Goal: Information Seeking & Learning: Check status

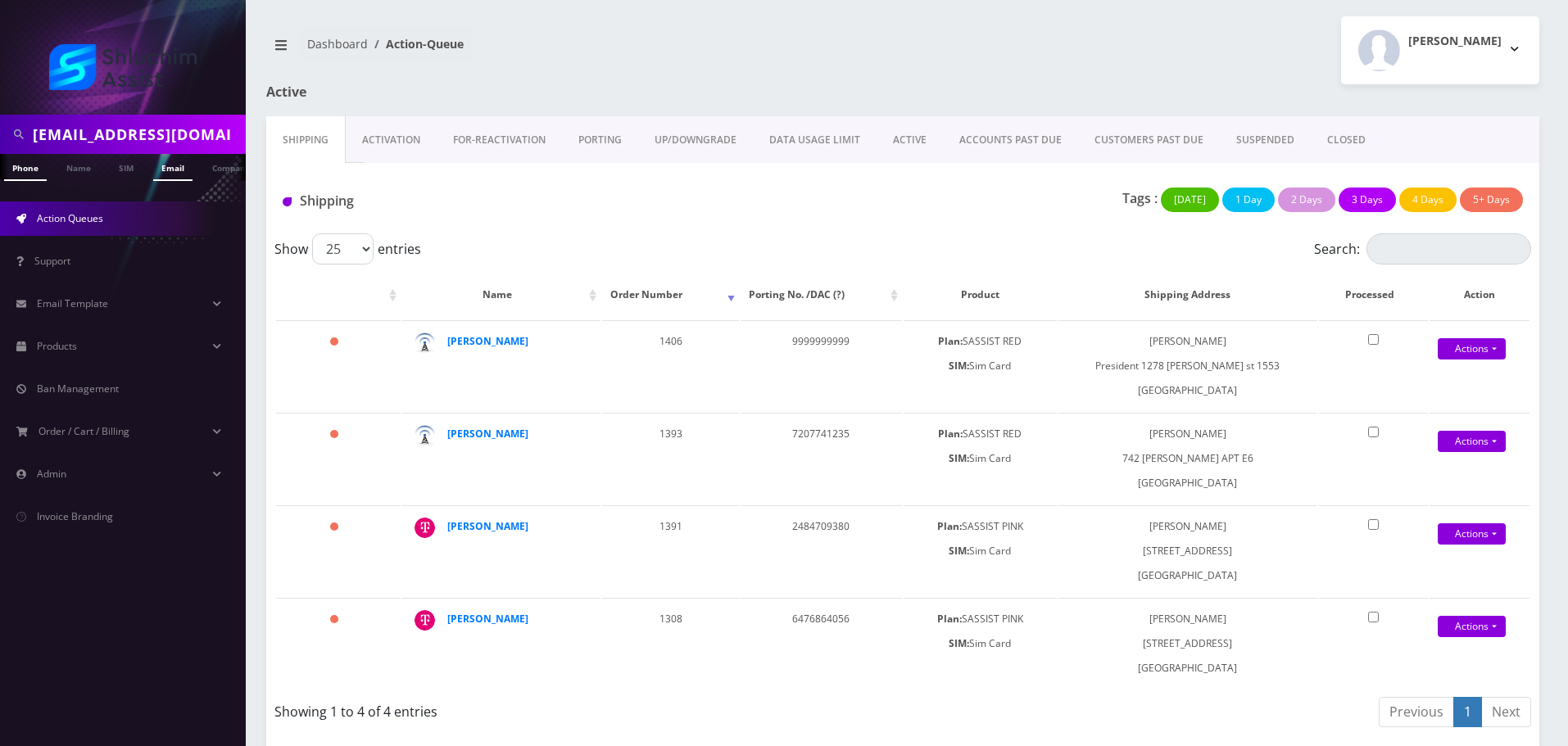
scroll to position [0, 24]
type input "[EMAIL_ADDRESS][DOMAIN_NAME]"
click at [146, 168] on link "Email" at bounding box center [148, 167] width 39 height 27
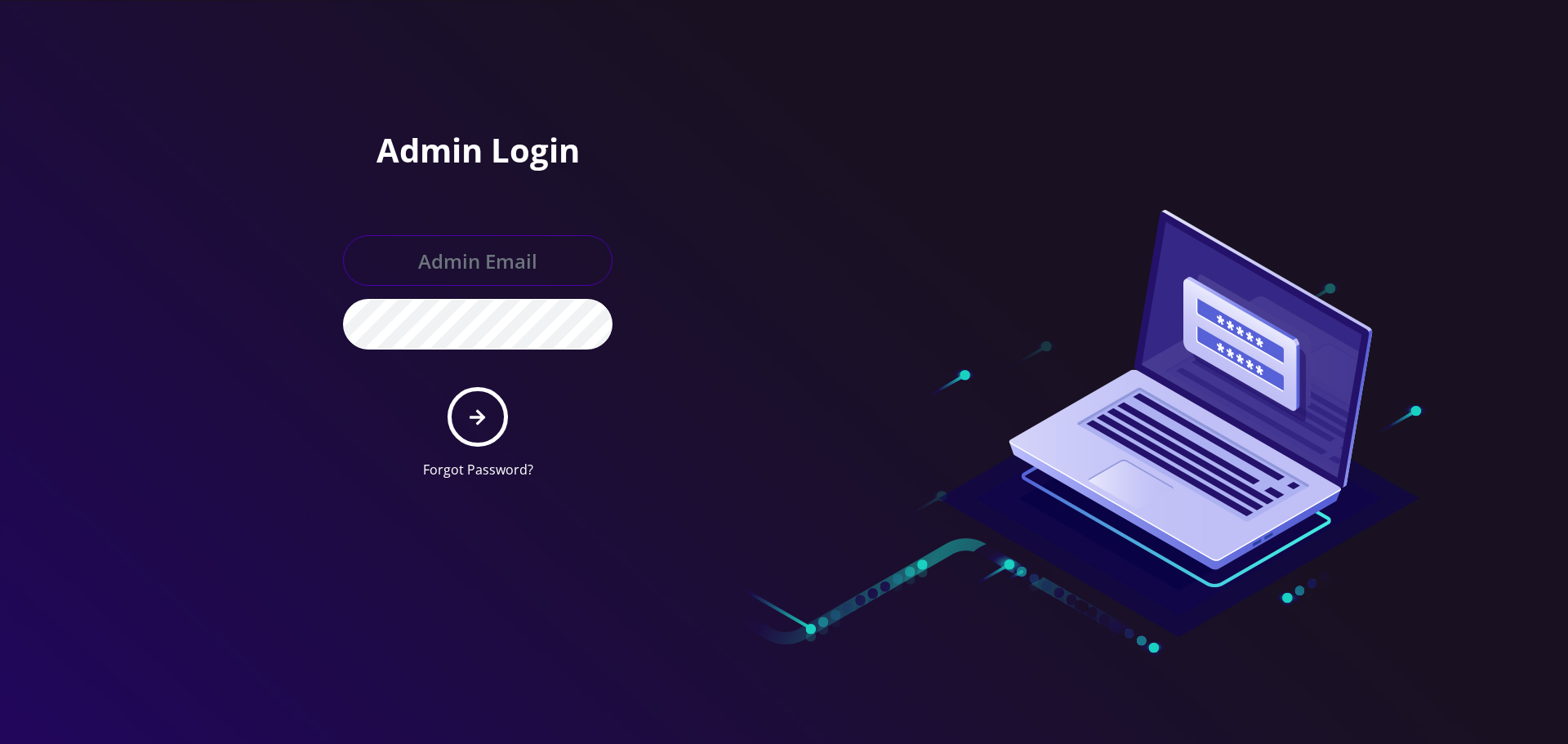
type input "[EMAIL_ADDRESS][DOMAIN_NAME]"
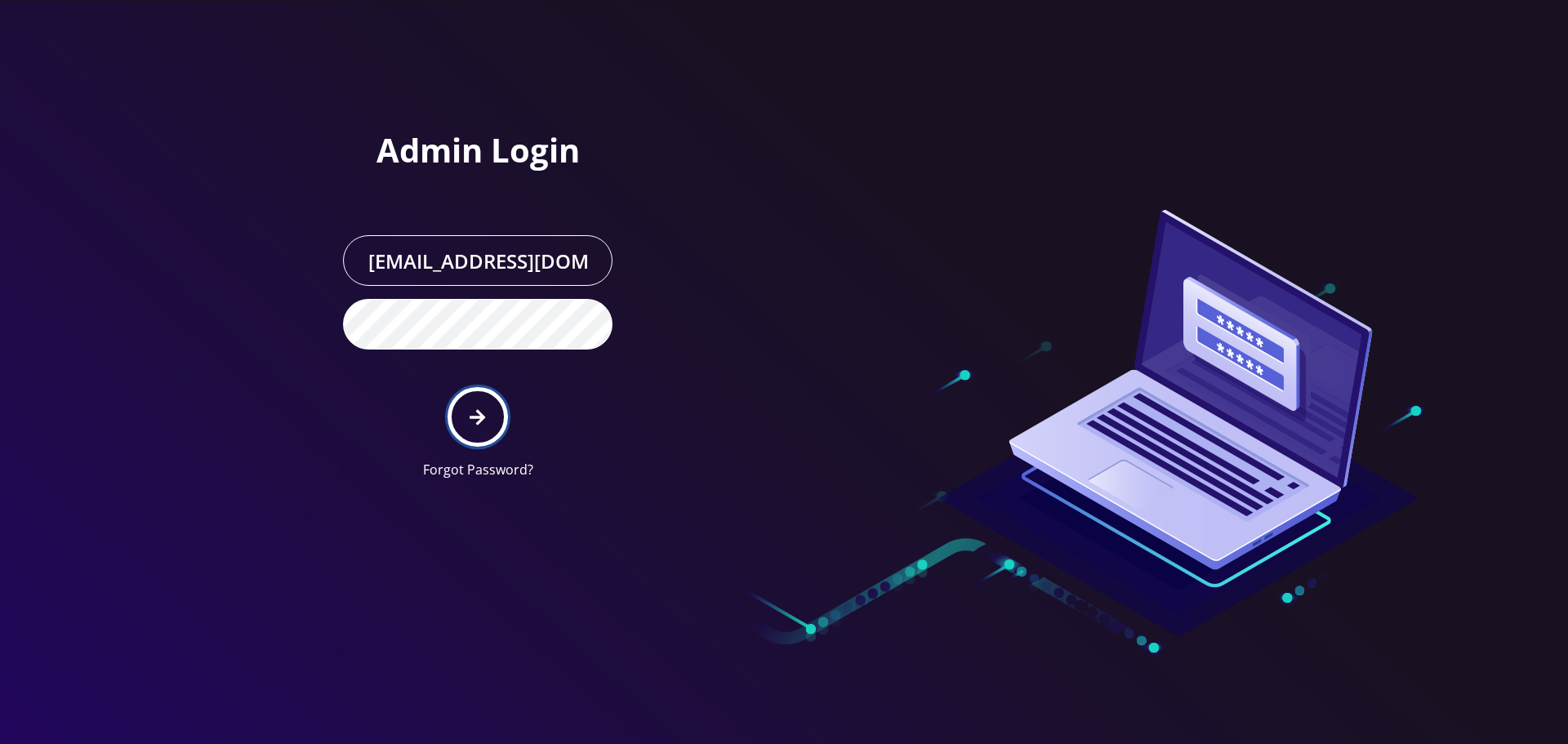
click at [472, 445] on button "submit" at bounding box center [477, 416] width 60 height 60
click at [482, 428] on button "submit" at bounding box center [477, 416] width 60 height 60
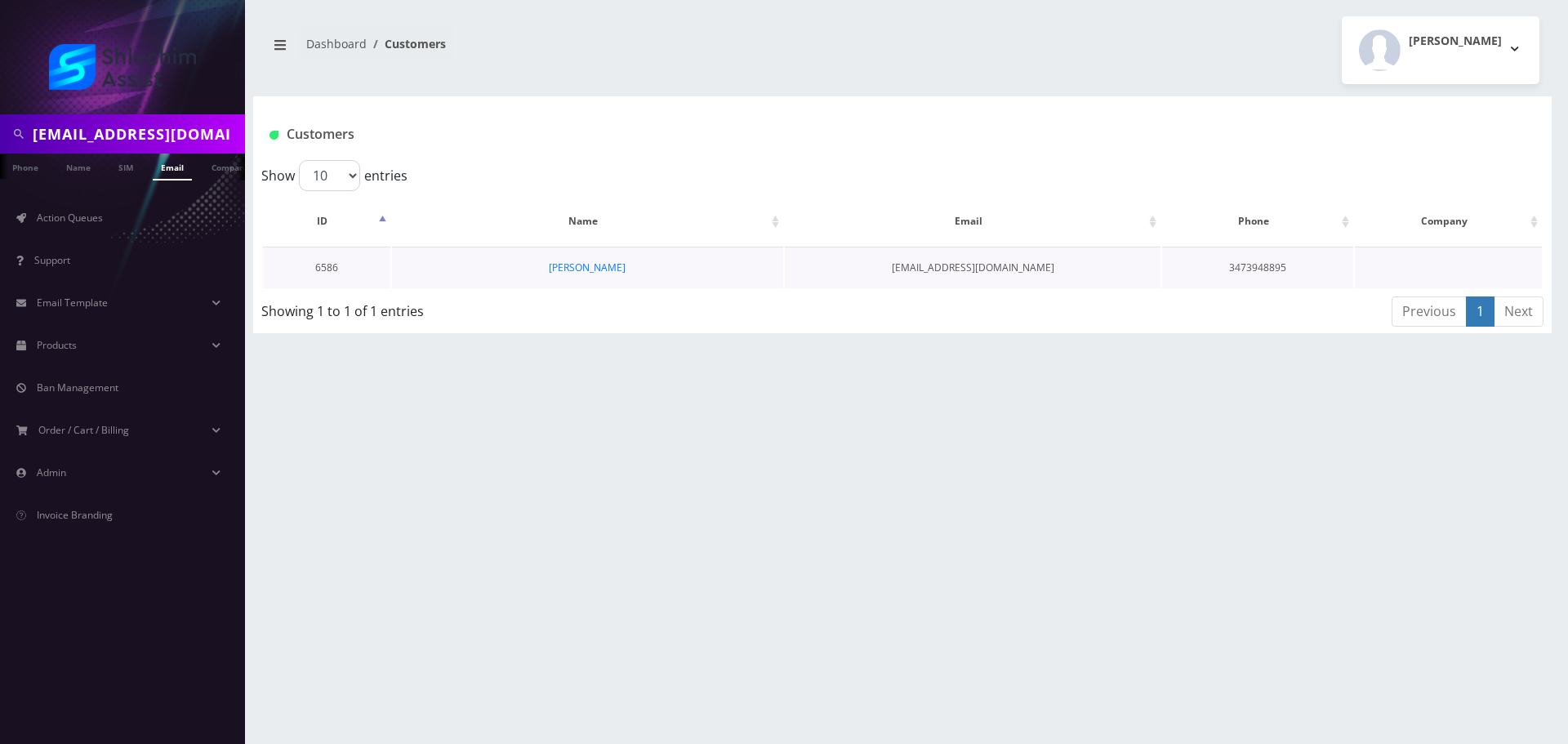
click at [649, 284] on td "[PERSON_NAME]" at bounding box center [588, 267] width 391 height 41
click at [625, 271] on link "[PERSON_NAME]" at bounding box center [587, 267] width 77 height 14
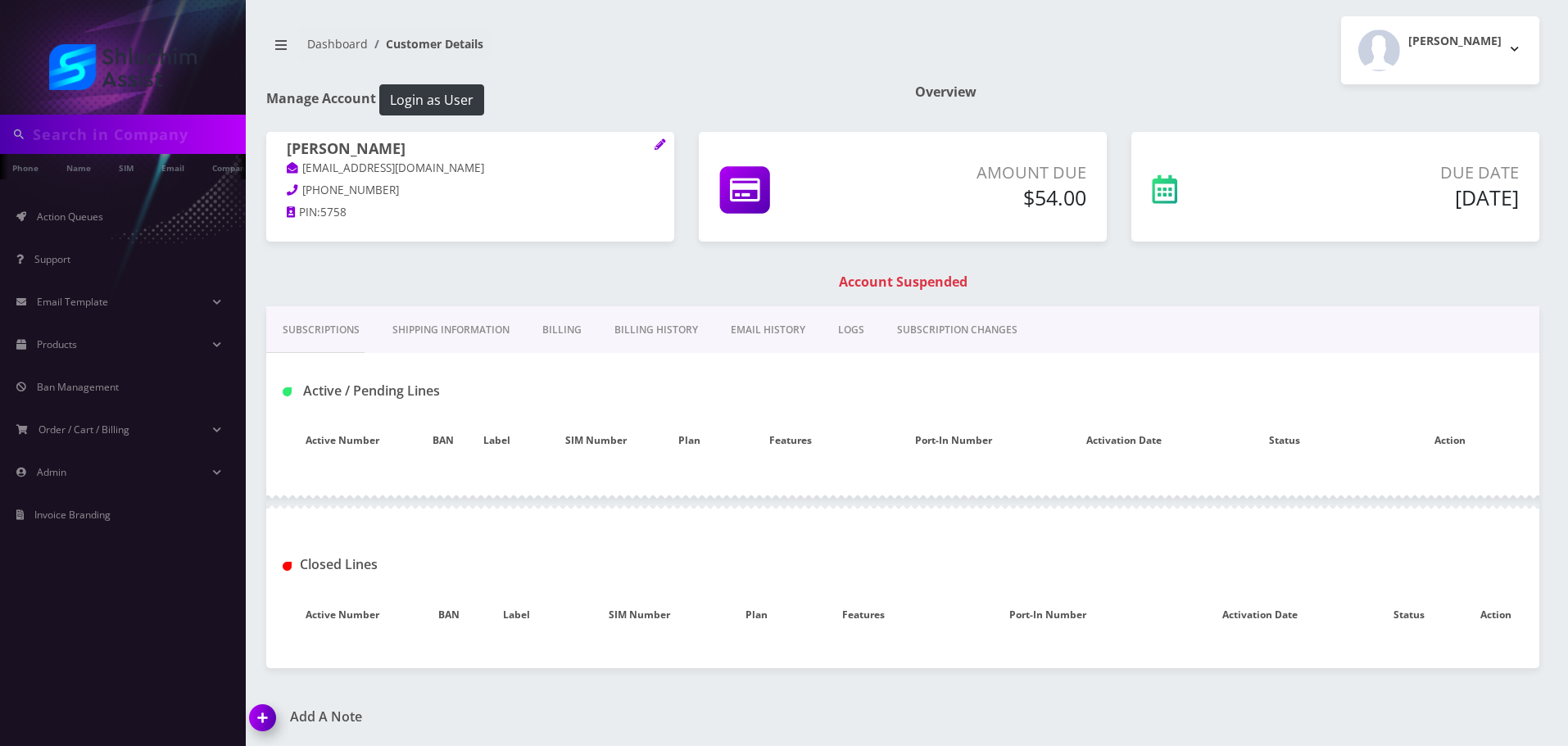
type input "menachemjake@gmail.com"
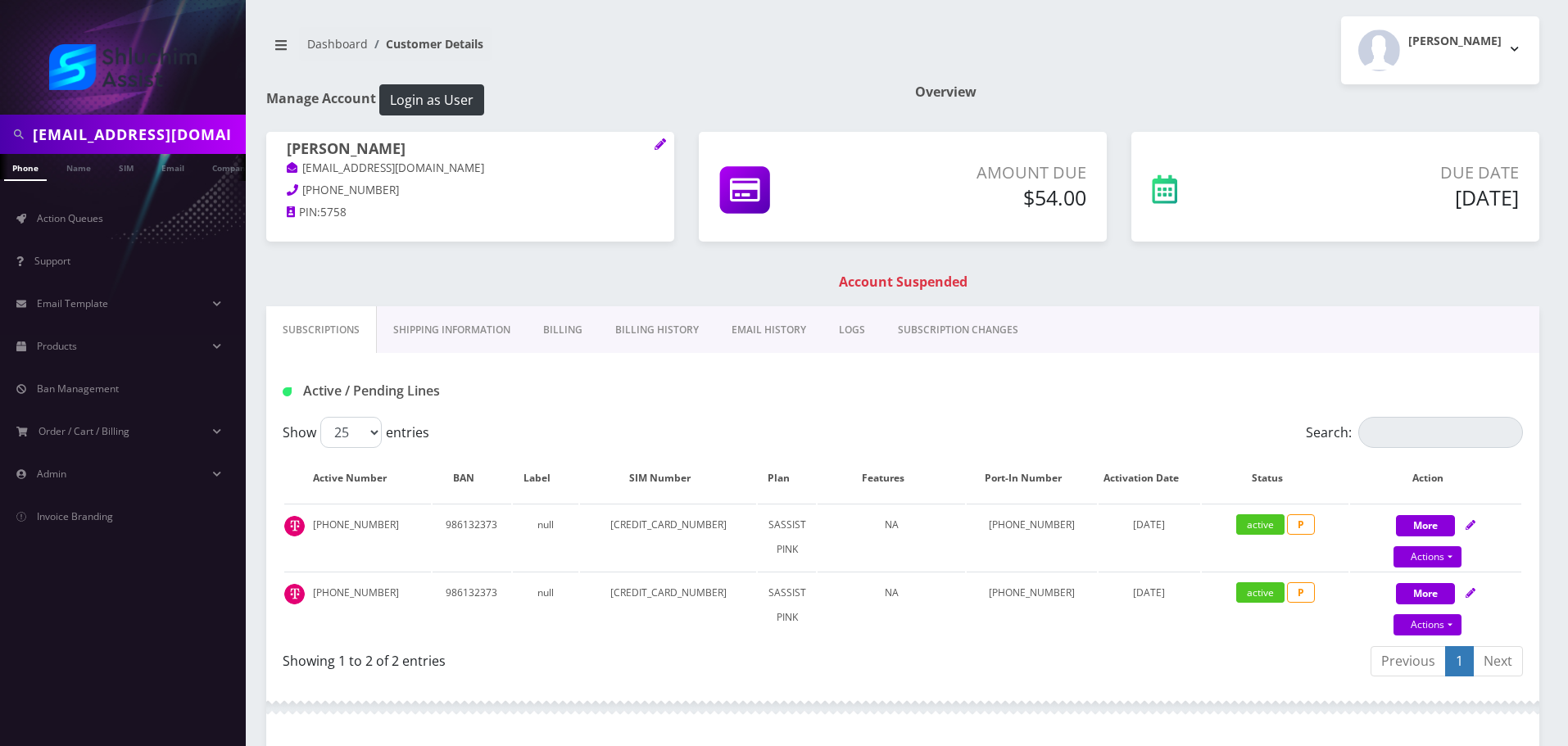
click at [684, 342] on link "Billing History" at bounding box center [657, 329] width 116 height 48
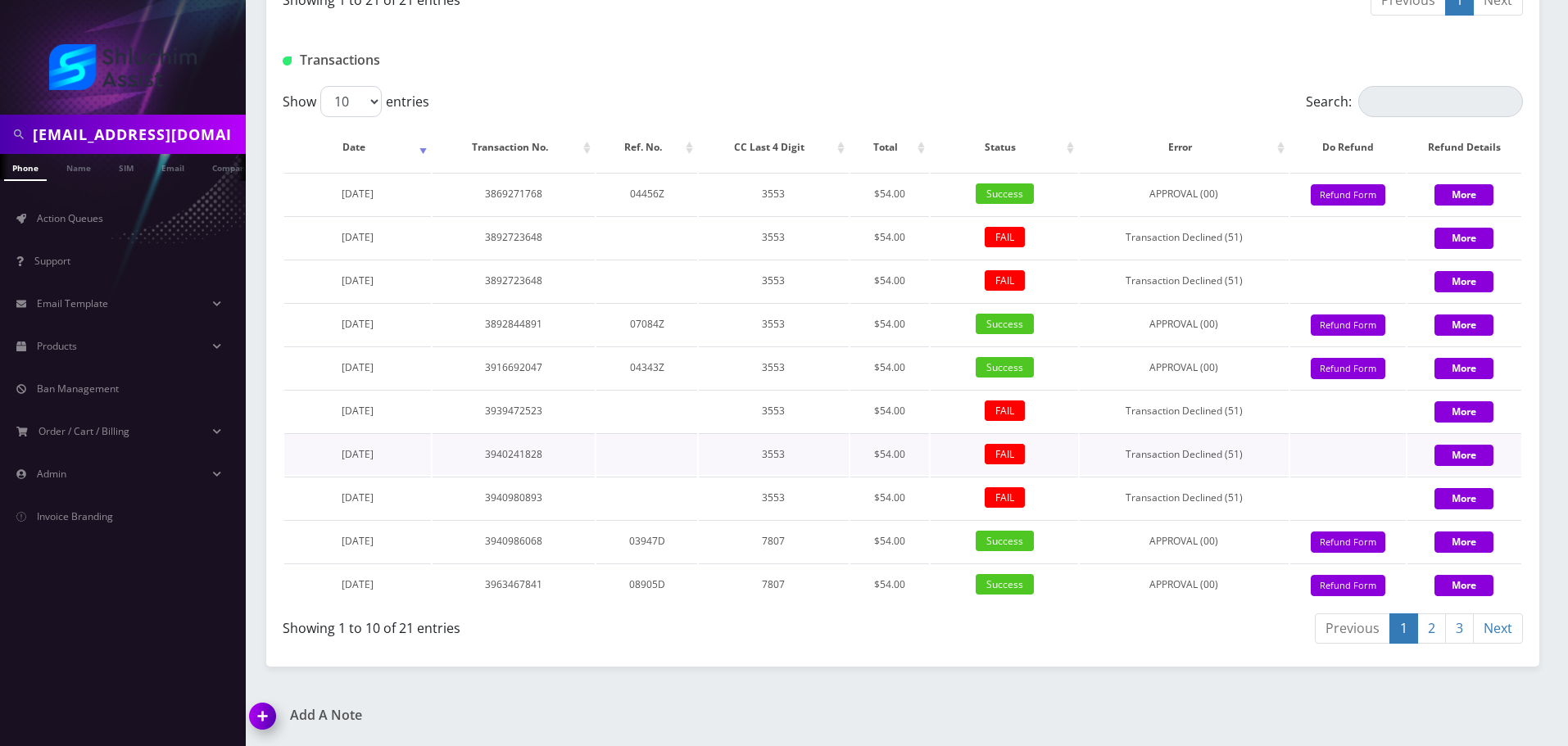
scroll to position [1559, 0]
drag, startPoint x: 411, startPoint y: 190, endPoint x: 305, endPoint y: 190, distance: 106.0
click at [305, 190] on td "October 08, 2024" at bounding box center [358, 193] width 146 height 41
copy span "October 08, 2024"
click at [152, 144] on input "[EMAIL_ADDRESS][DOMAIN_NAME]" at bounding box center [137, 133] width 208 height 31
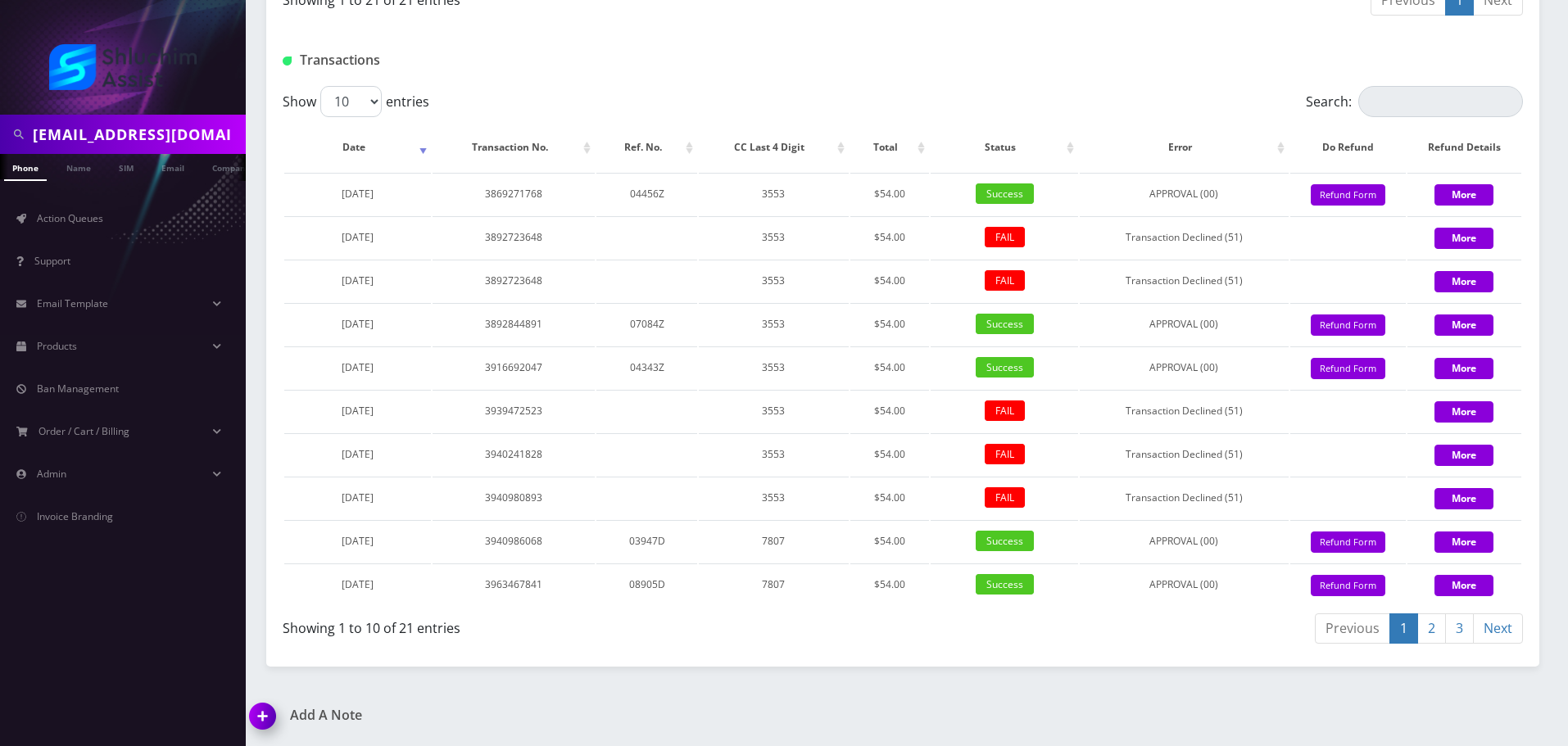
click at [152, 144] on input "[EMAIL_ADDRESS][DOMAIN_NAME]" at bounding box center [137, 133] width 208 height 31
click at [97, 215] on span "Action Queues" at bounding box center [69, 218] width 67 height 14
